Goal: Transaction & Acquisition: Register for event/course

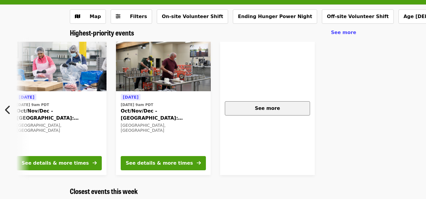
scroll to position [0, 263]
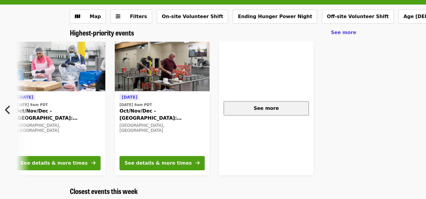
click at [264, 102] on button "See more" at bounding box center [266, 108] width 85 height 14
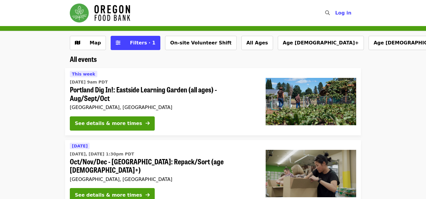
scroll to position [3, 0]
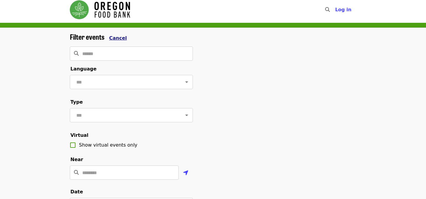
click at [115, 35] on span "Cancel" at bounding box center [118, 38] width 18 height 6
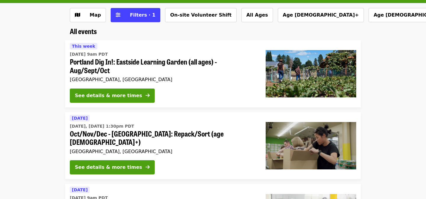
scroll to position [29, 0]
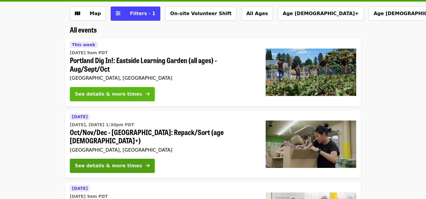
click at [124, 94] on div "See details & more times" at bounding box center [108, 94] width 67 height 7
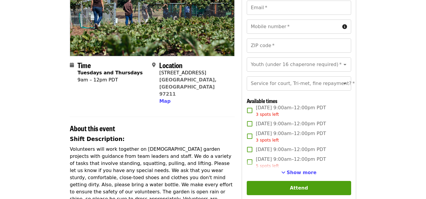
scroll to position [87, 0]
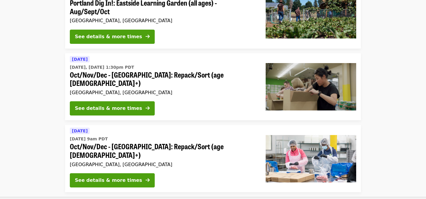
scroll to position [29, 0]
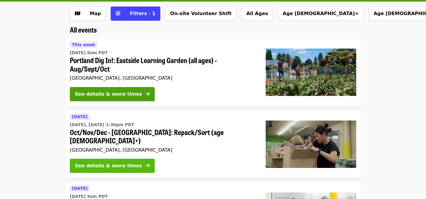
click at [118, 162] on div "See details & more times" at bounding box center [108, 165] width 67 height 7
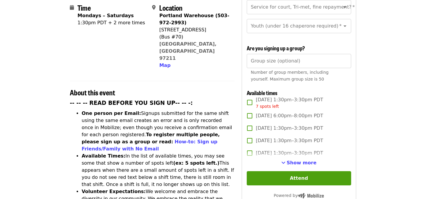
scroll to position [151, 0]
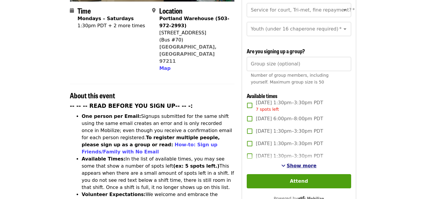
click at [296, 163] on span "Show more" at bounding box center [302, 166] width 30 height 6
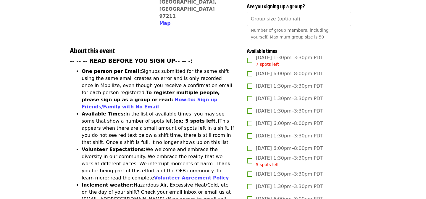
scroll to position [0, 0]
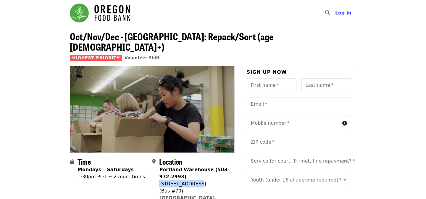
drag, startPoint x: 198, startPoint y: 173, endPoint x: 160, endPoint y: 175, distance: 37.9
click at [160, 180] on div "[STREET_ADDRESS]" at bounding box center [194, 183] width 70 height 7
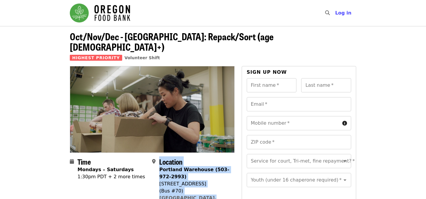
drag, startPoint x: 204, startPoint y: 187, endPoint x: 158, endPoint y: 174, distance: 48.1
click at [158, 174] on div "Location [GEOGRAPHIC_DATA] (503-972-2993) [STREET_ADDRESS] Map" at bounding box center [190, 189] width 77 height 65
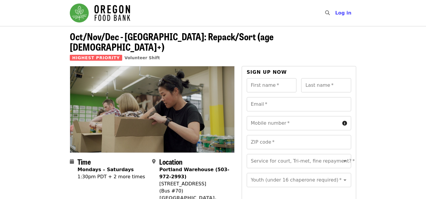
drag, startPoint x: 204, startPoint y: 187, endPoint x: 160, endPoint y: 172, distance: 47.0
click at [160, 172] on div "Portland Warehouse (503-972-2993) [STREET_ADDRESS] Map" at bounding box center [194, 194] width 70 height 57
copy span "[STREET_ADDRESS]"
